Goal: Unclear

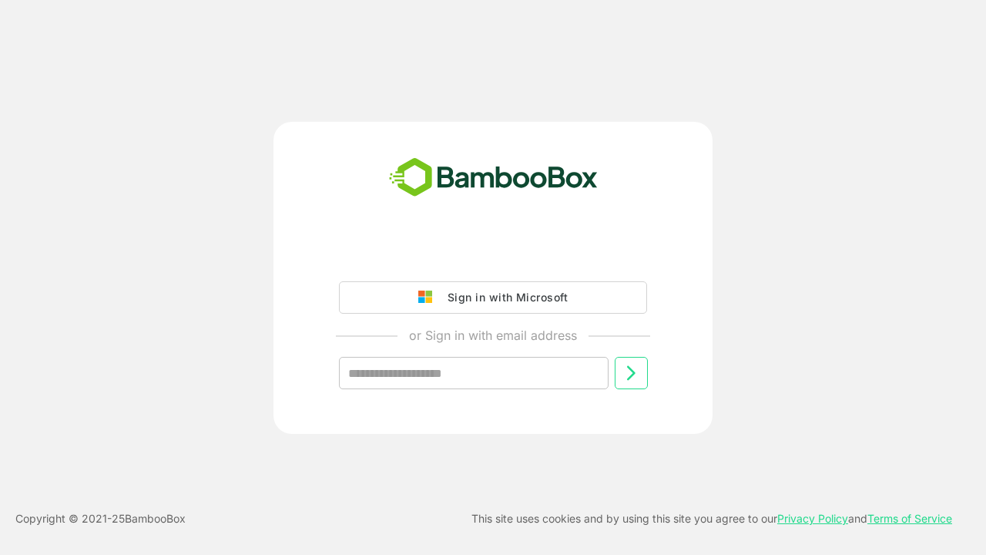
type input "**********"
click at [631, 373] on icon at bounding box center [631, 373] width 18 height 18
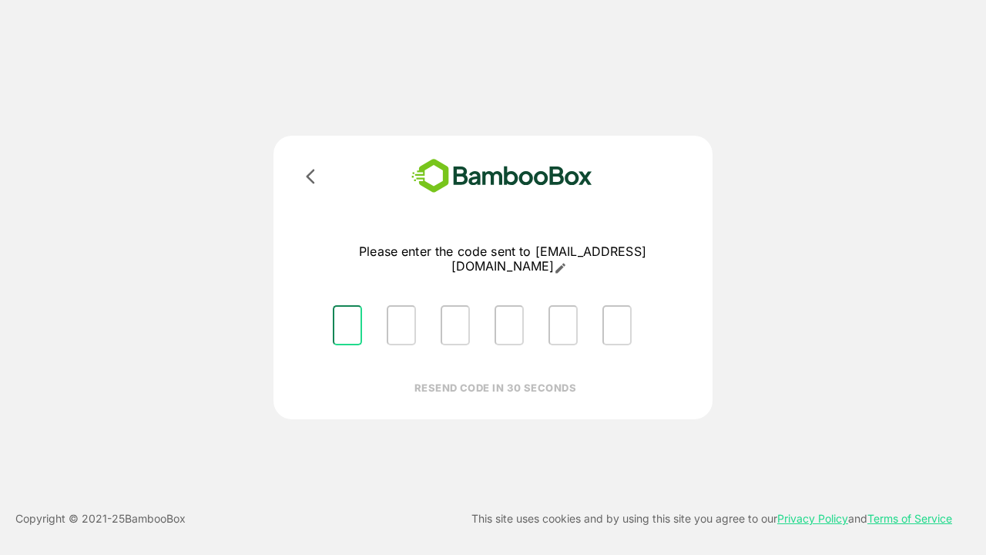
type input "*"
